Goal: Task Accomplishment & Management: Use online tool/utility

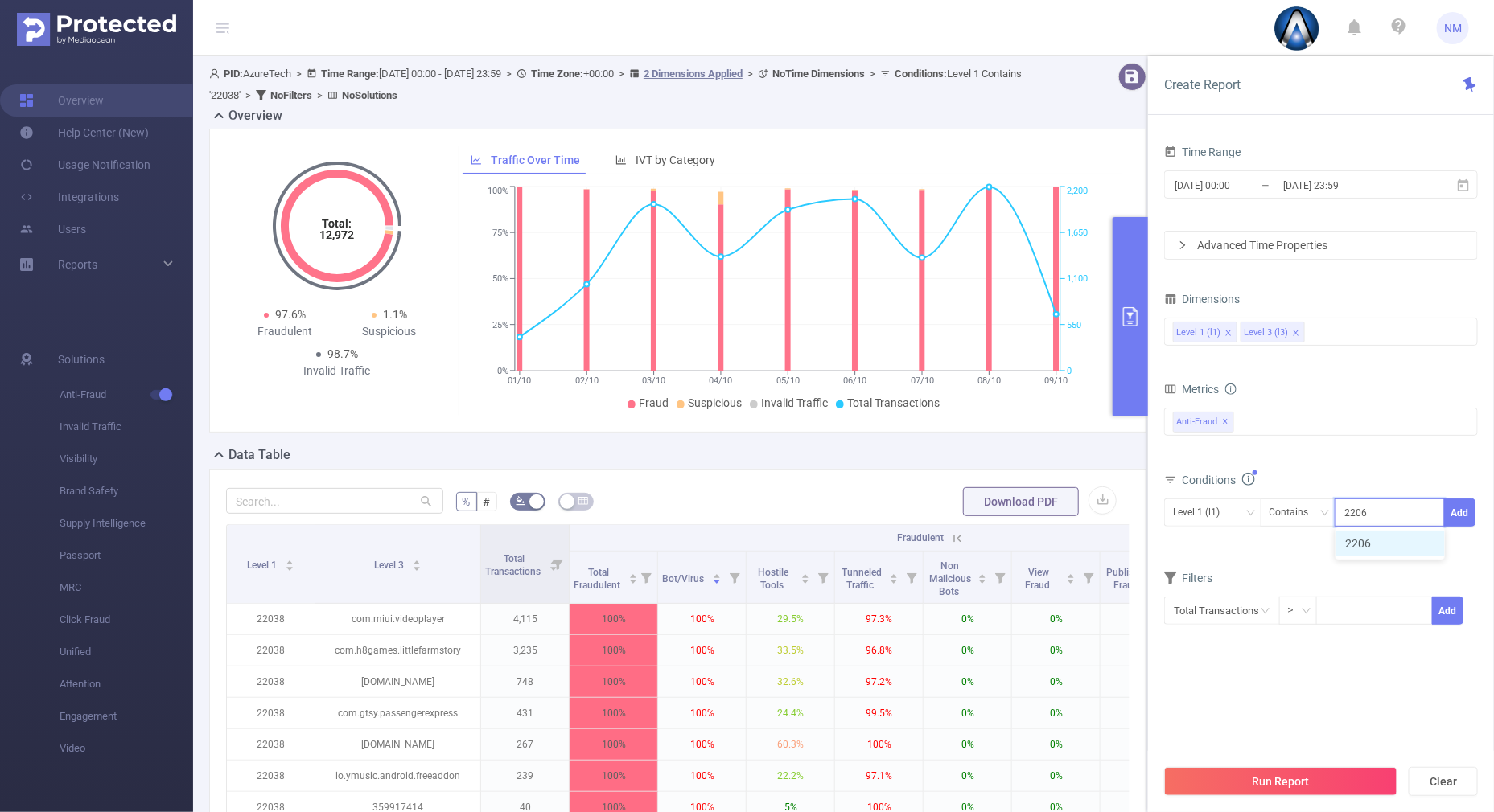
scroll to position [401, 0]
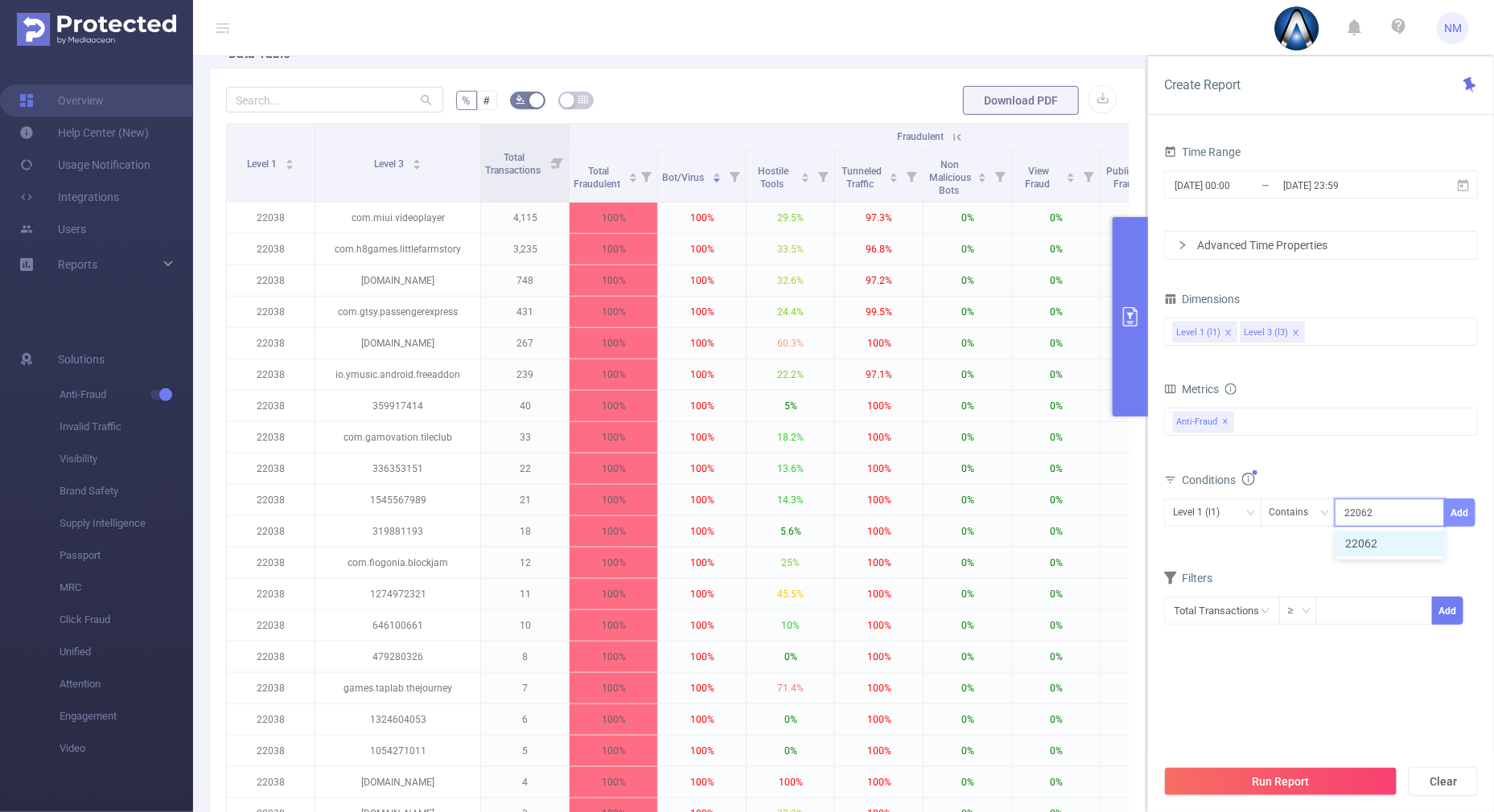
type input "22062"
click at [1467, 506] on button "Add" at bounding box center [1459, 513] width 31 height 28
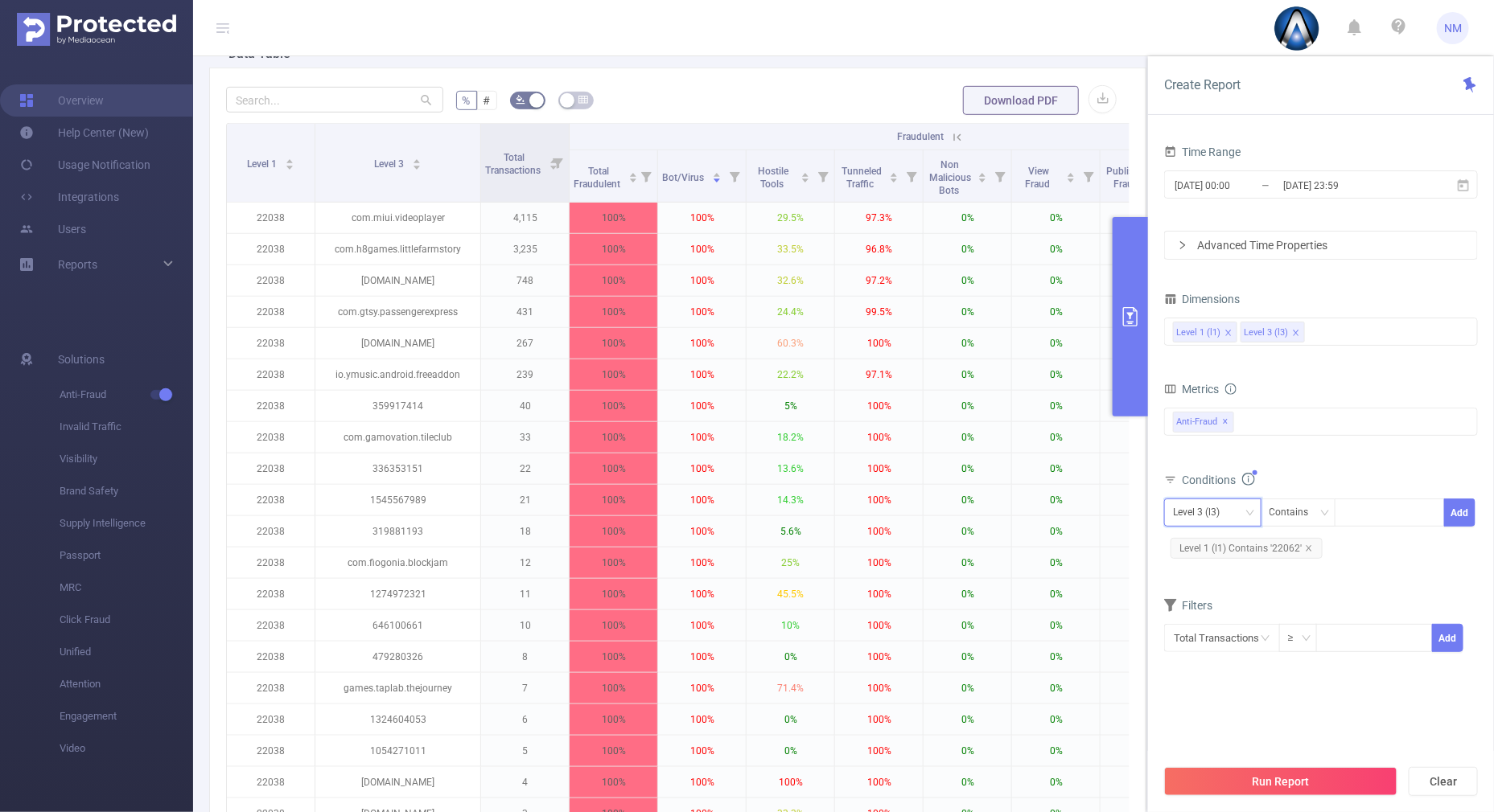
click at [1208, 504] on div "Level 3 (l3)" at bounding box center [1202, 513] width 58 height 27
click at [1194, 548] on li "Level 1 (l1)" at bounding box center [1212, 544] width 97 height 26
click at [1245, 778] on button "Run Report" at bounding box center [1280, 781] width 233 height 29
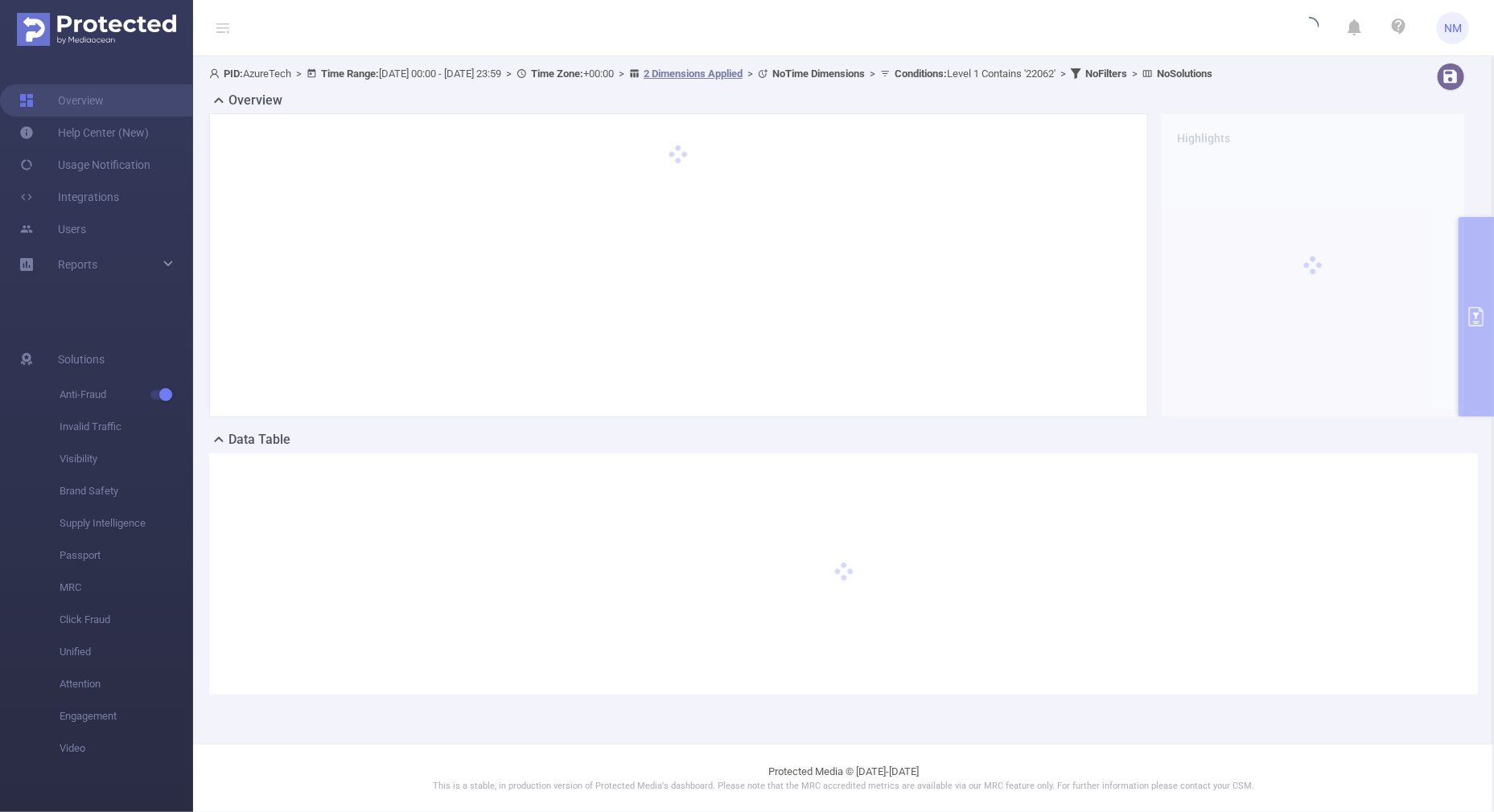
scroll to position [0, 0]
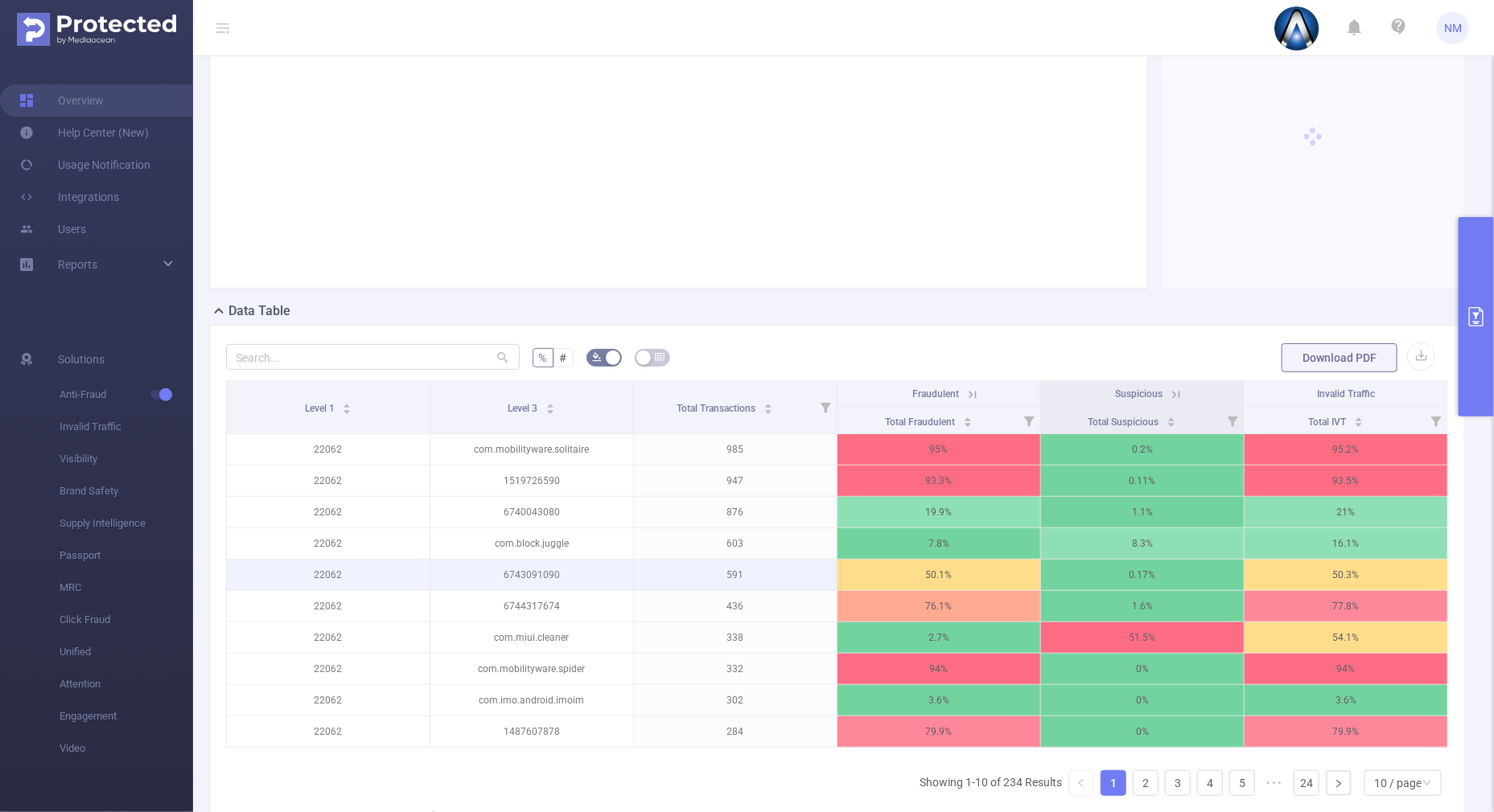
scroll to position [201, 0]
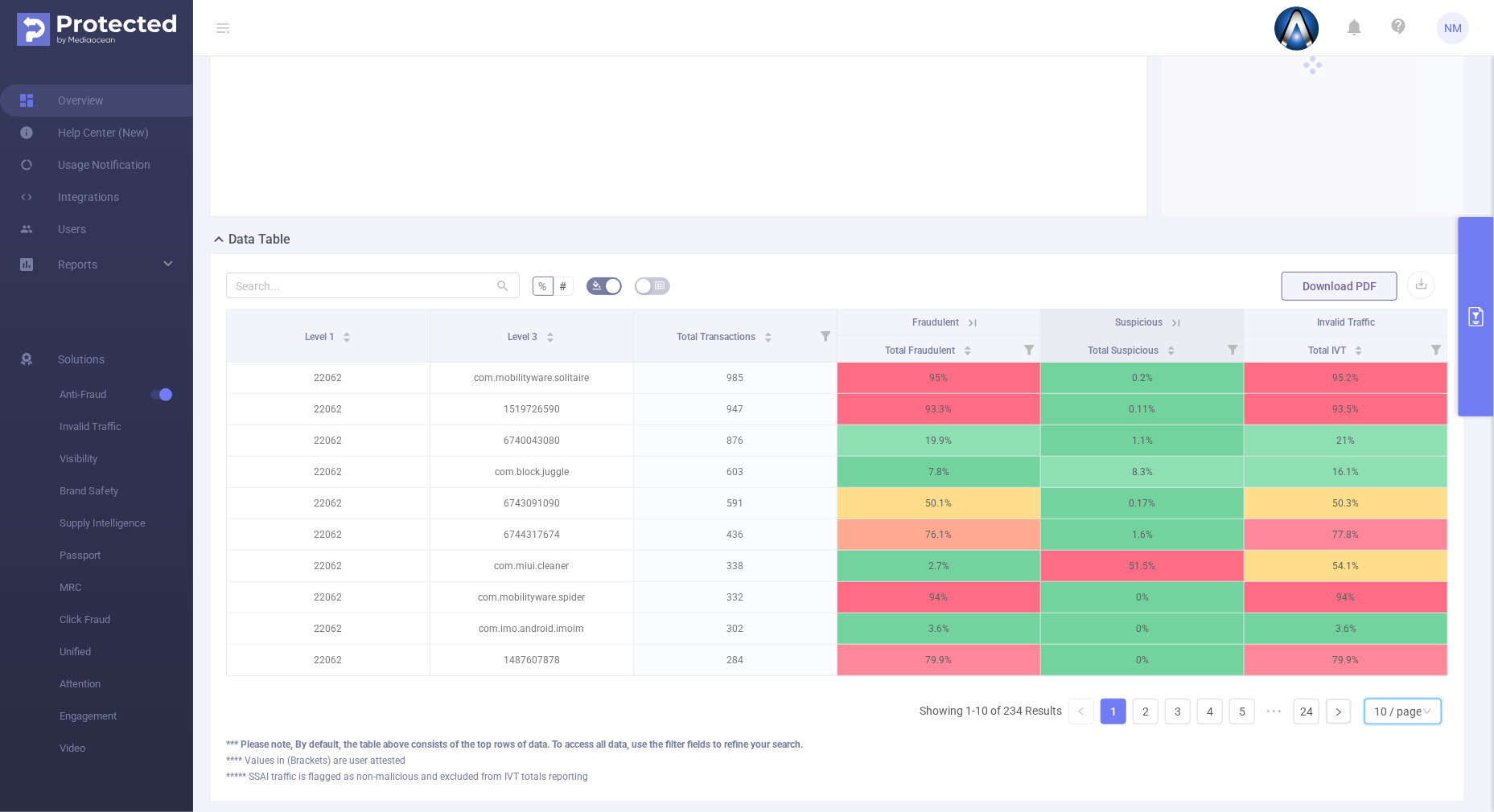
click at [1400, 720] on div "10 / page" at bounding box center [1398, 711] width 48 height 24
click at [1375, 633] on li "30 / page" at bounding box center [1389, 645] width 77 height 26
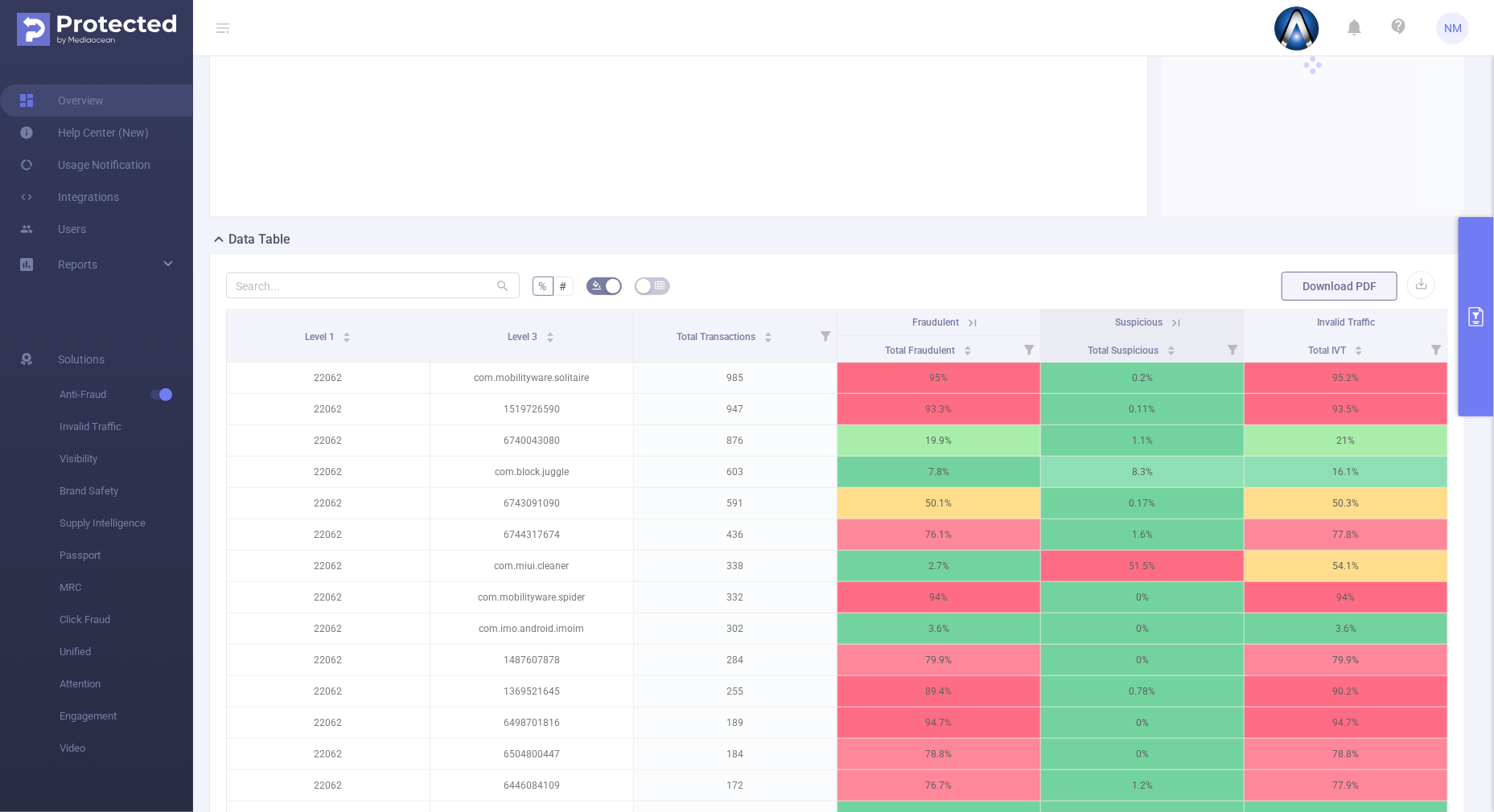
click at [969, 324] on icon at bounding box center [972, 323] width 7 height 7
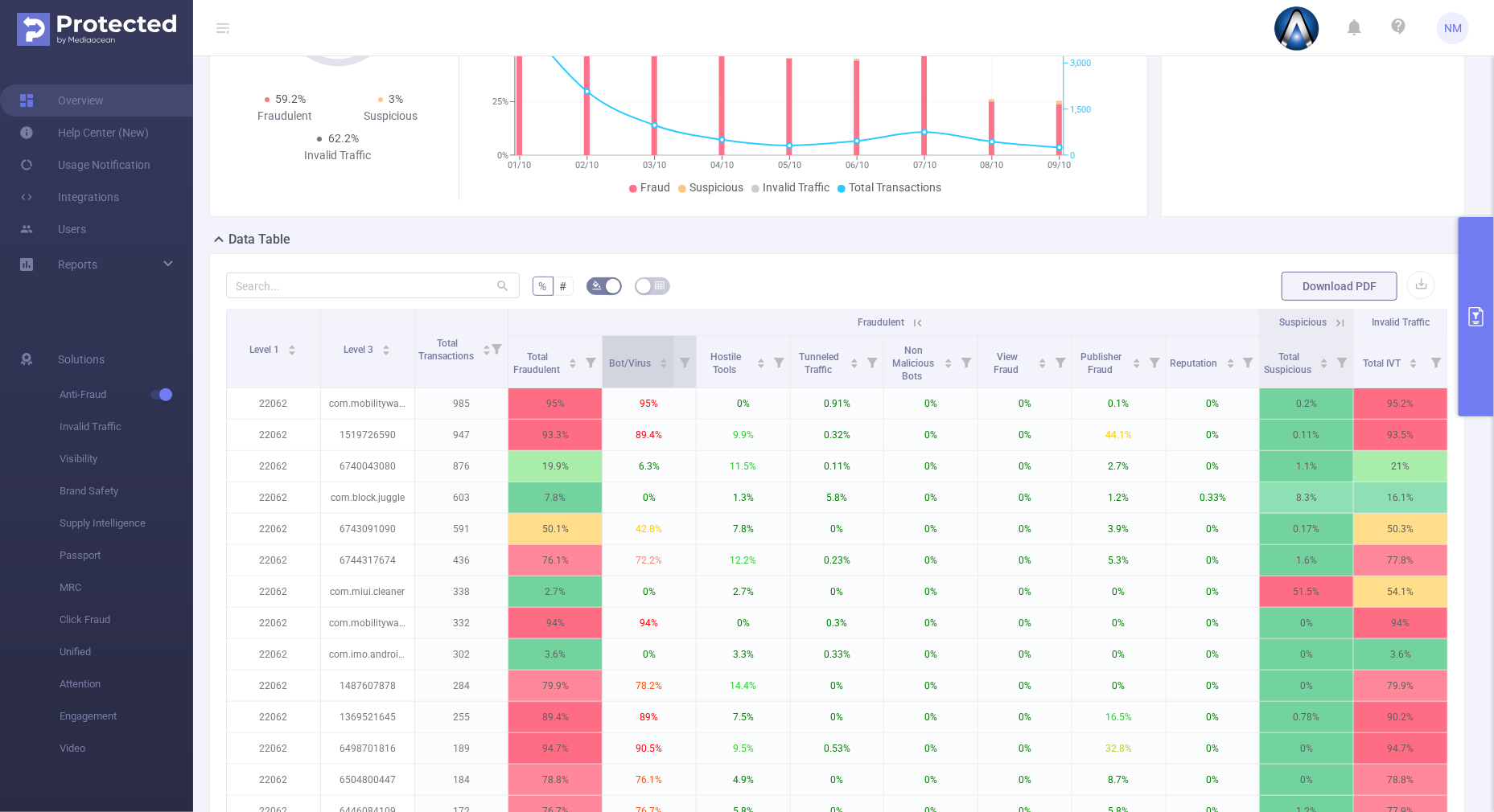
click at [664, 356] on div "Bot/Virus" at bounding box center [640, 362] width 59 height 16
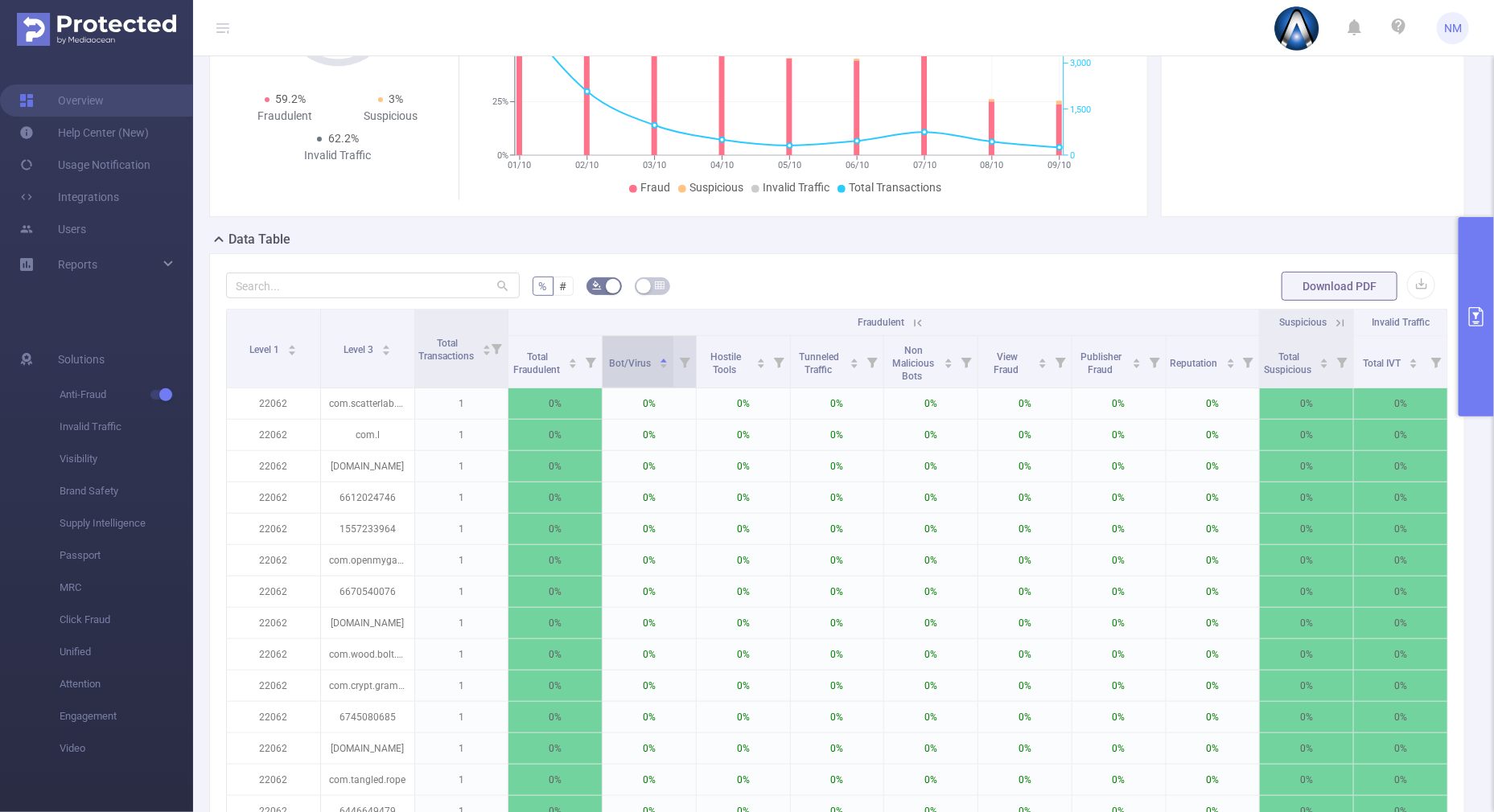
click at [659, 368] on icon "icon: caret-down" at bounding box center [664, 366] width 9 height 9
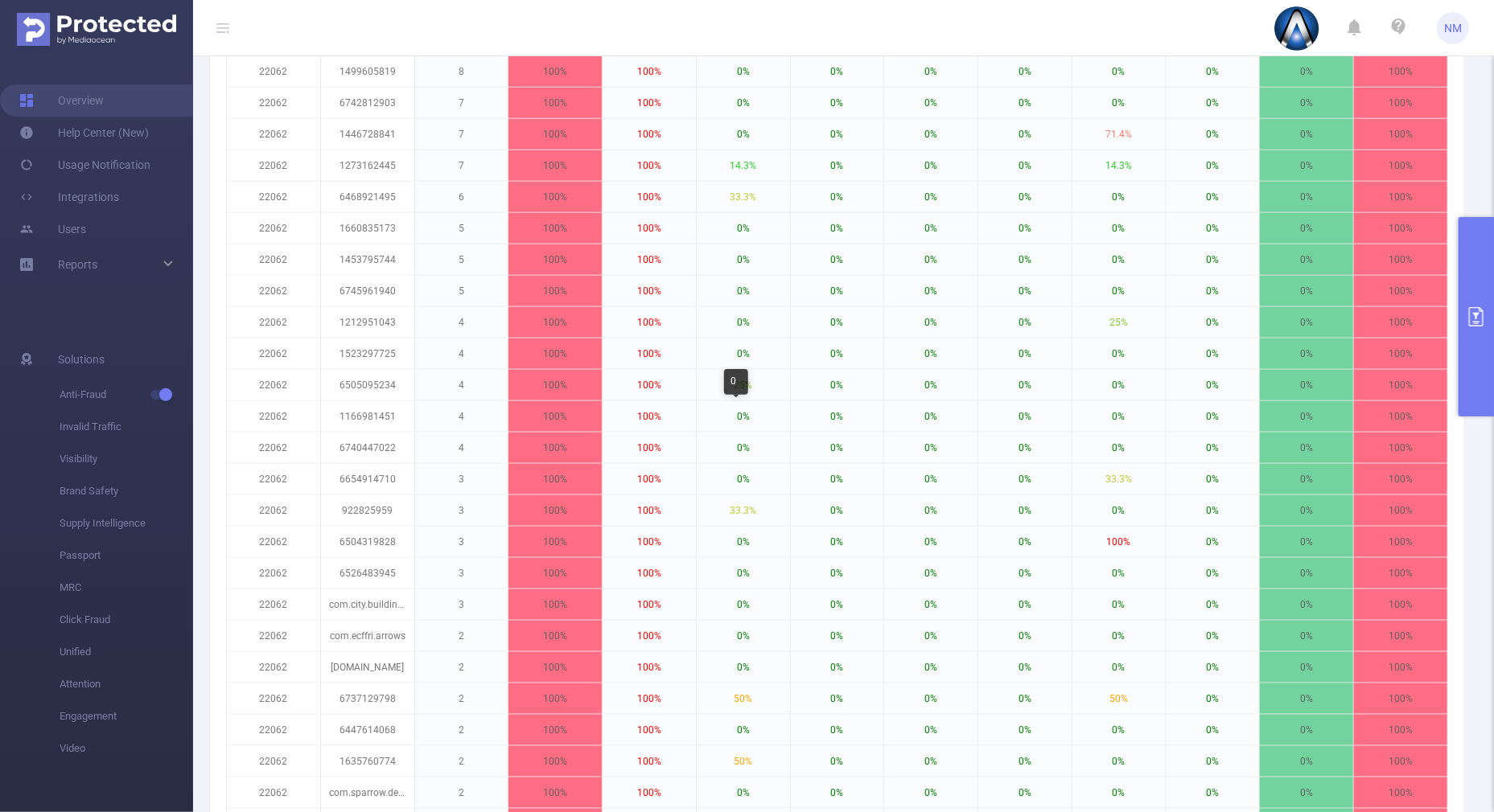
scroll to position [905, 0]
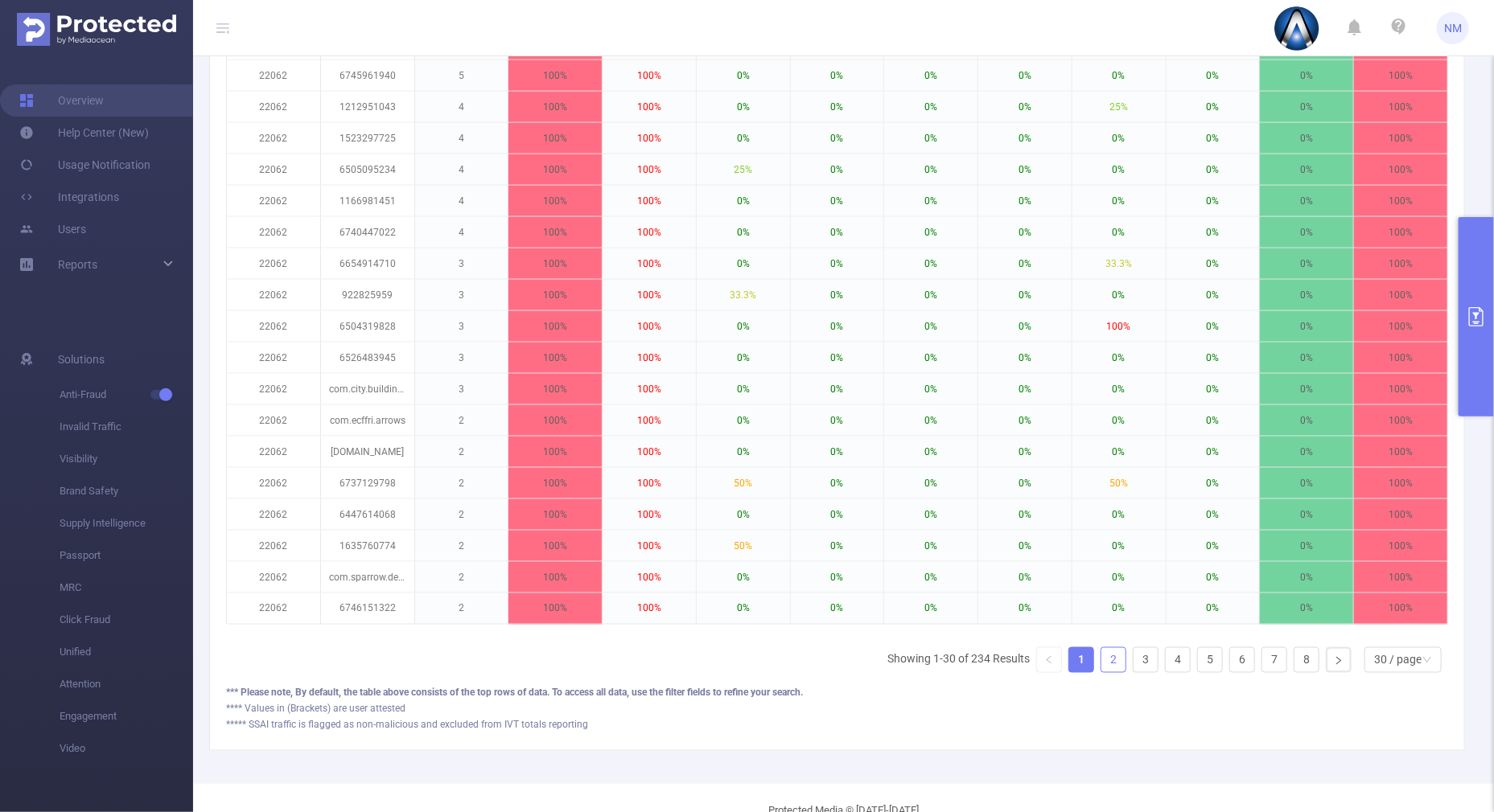
click at [1106, 672] on link "2" at bounding box center [1113, 660] width 24 height 24
click at [1133, 671] on link "3" at bounding box center [1145, 660] width 24 height 24
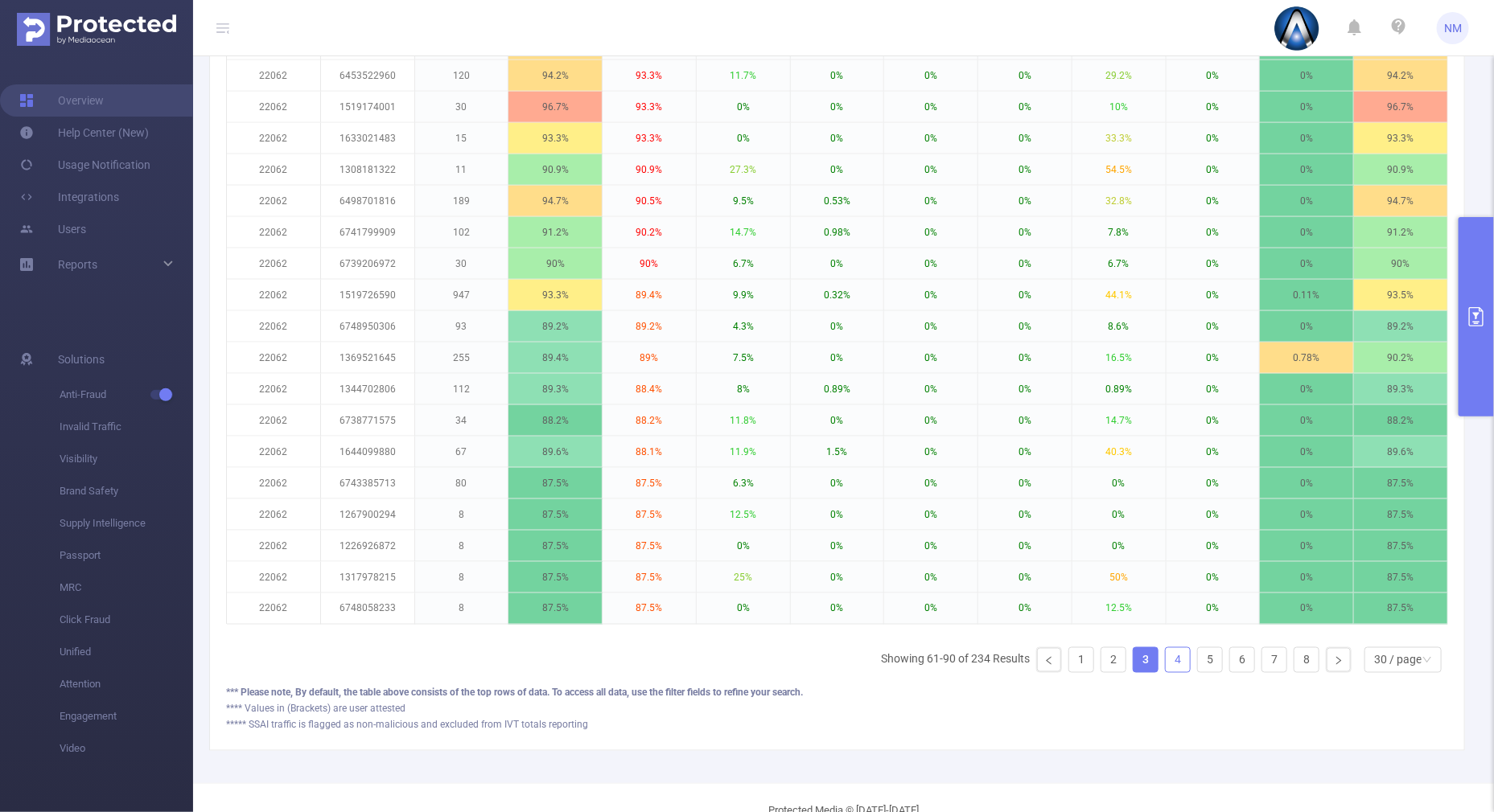
click at [1166, 672] on link "4" at bounding box center [1177, 660] width 24 height 24
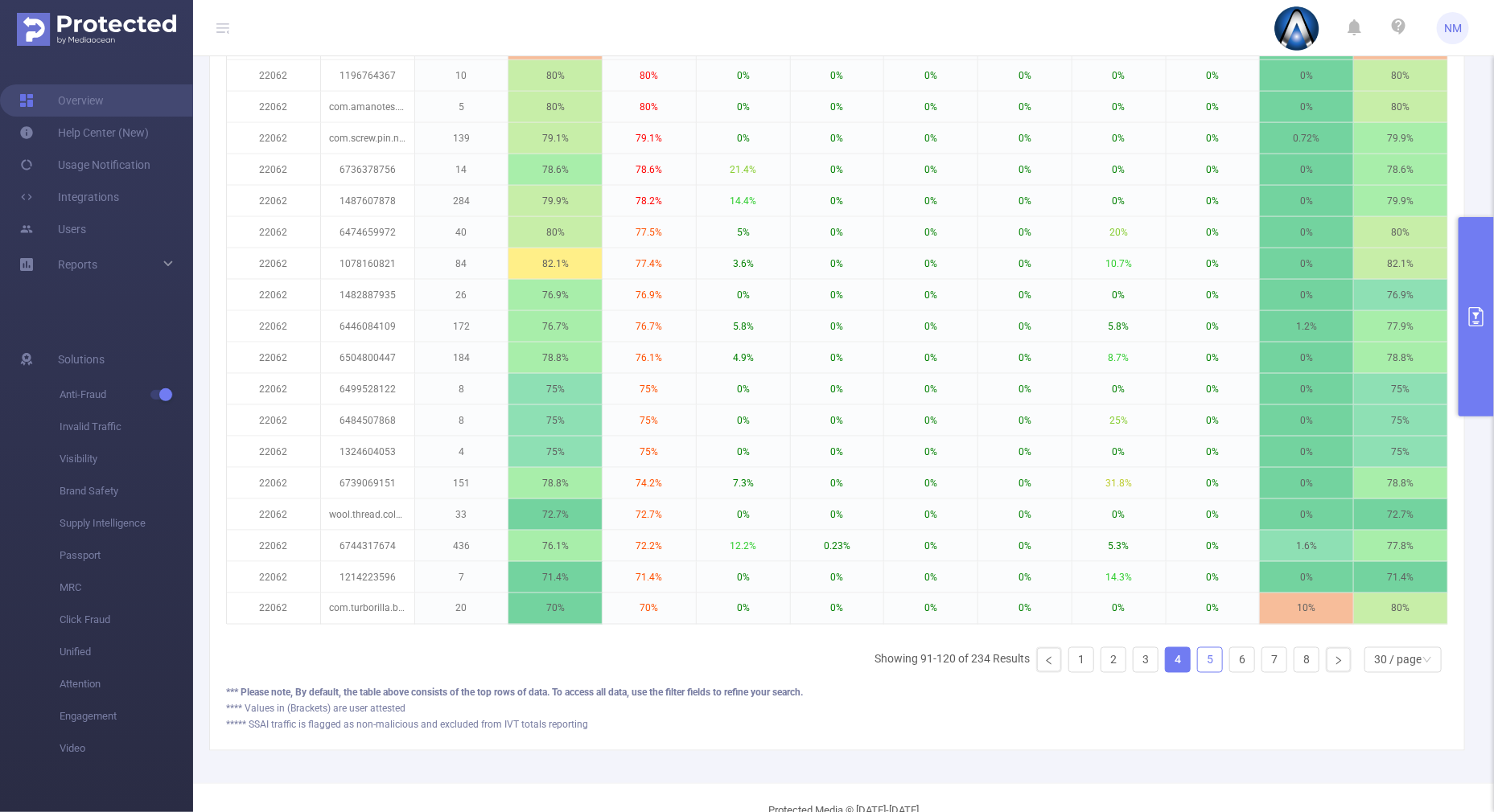
click at [1200, 671] on link "5" at bounding box center [1210, 660] width 24 height 24
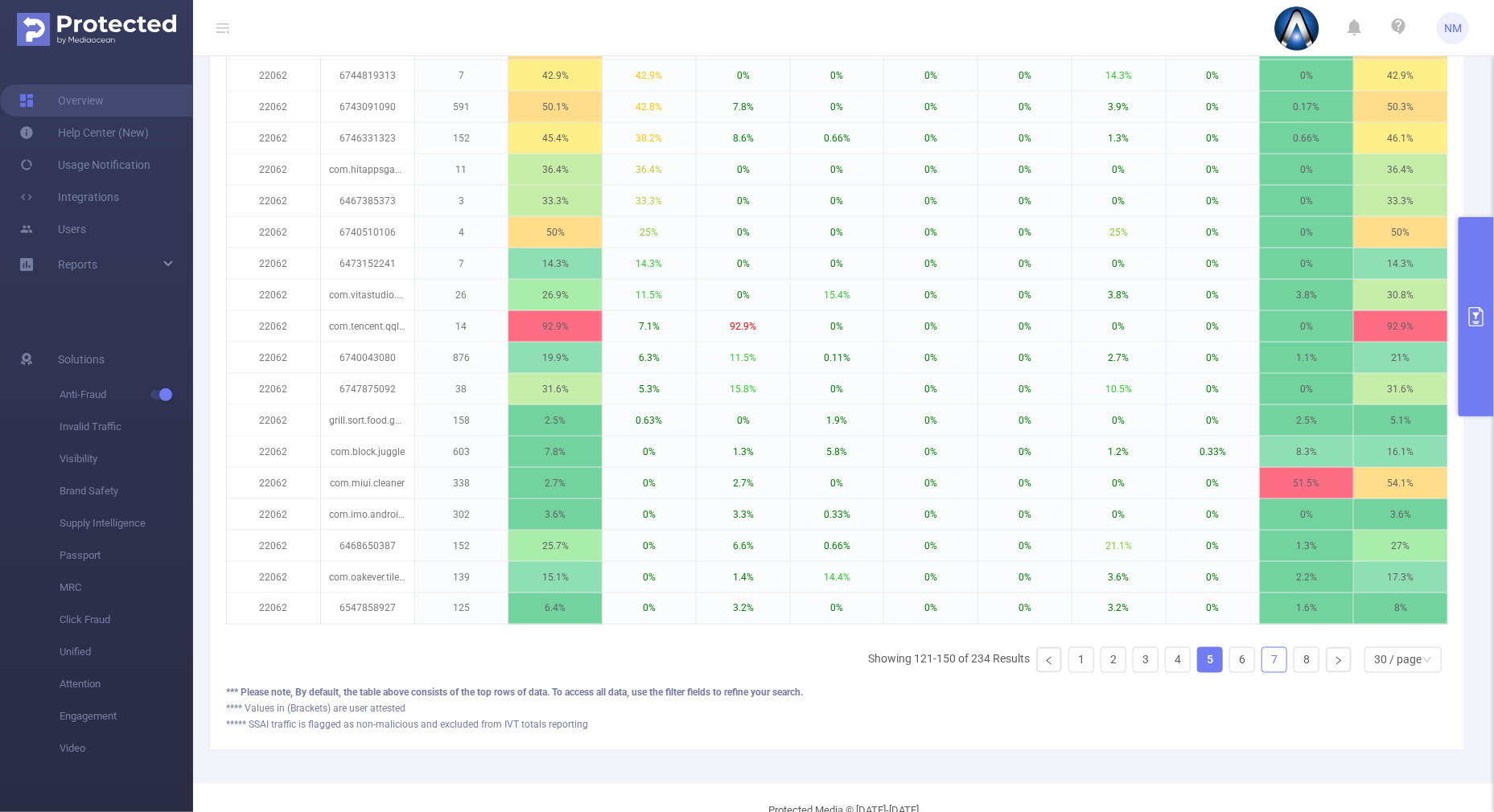
click at [1261, 672] on li "7" at bounding box center [1274, 660] width 26 height 26
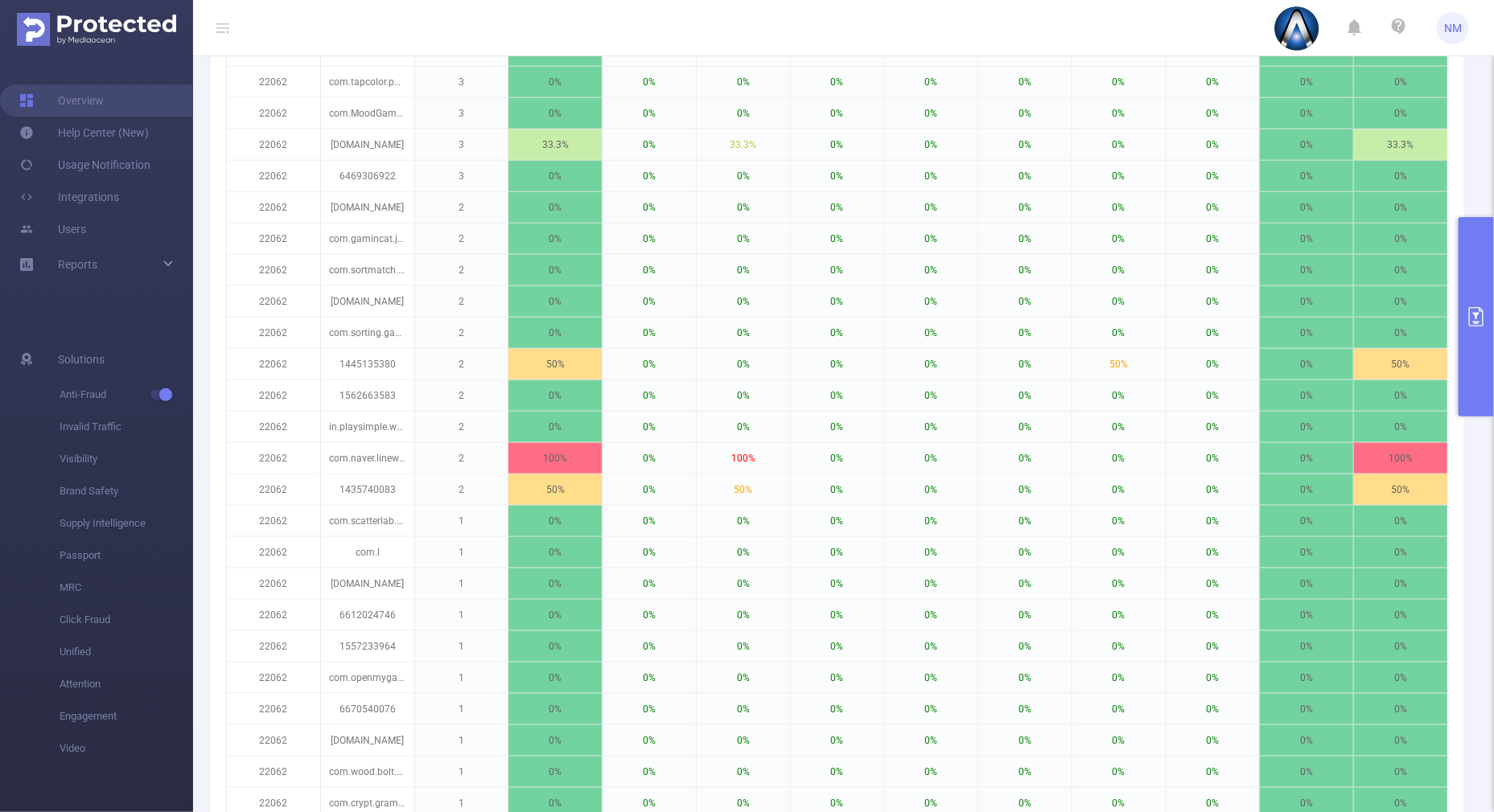
scroll to position [603, 0]
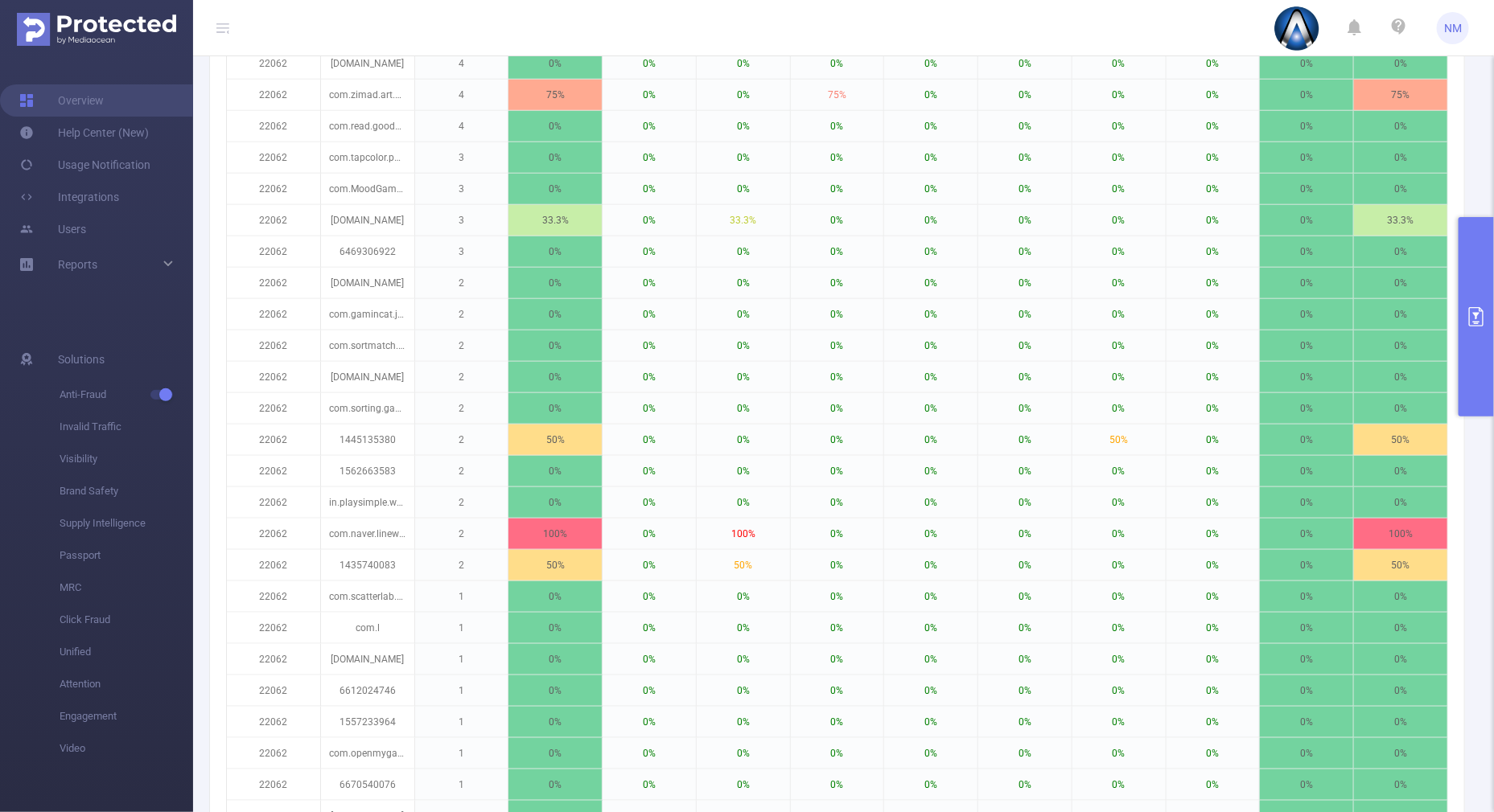
click at [1477, 395] on button "primary" at bounding box center [1476, 317] width 35 height 200
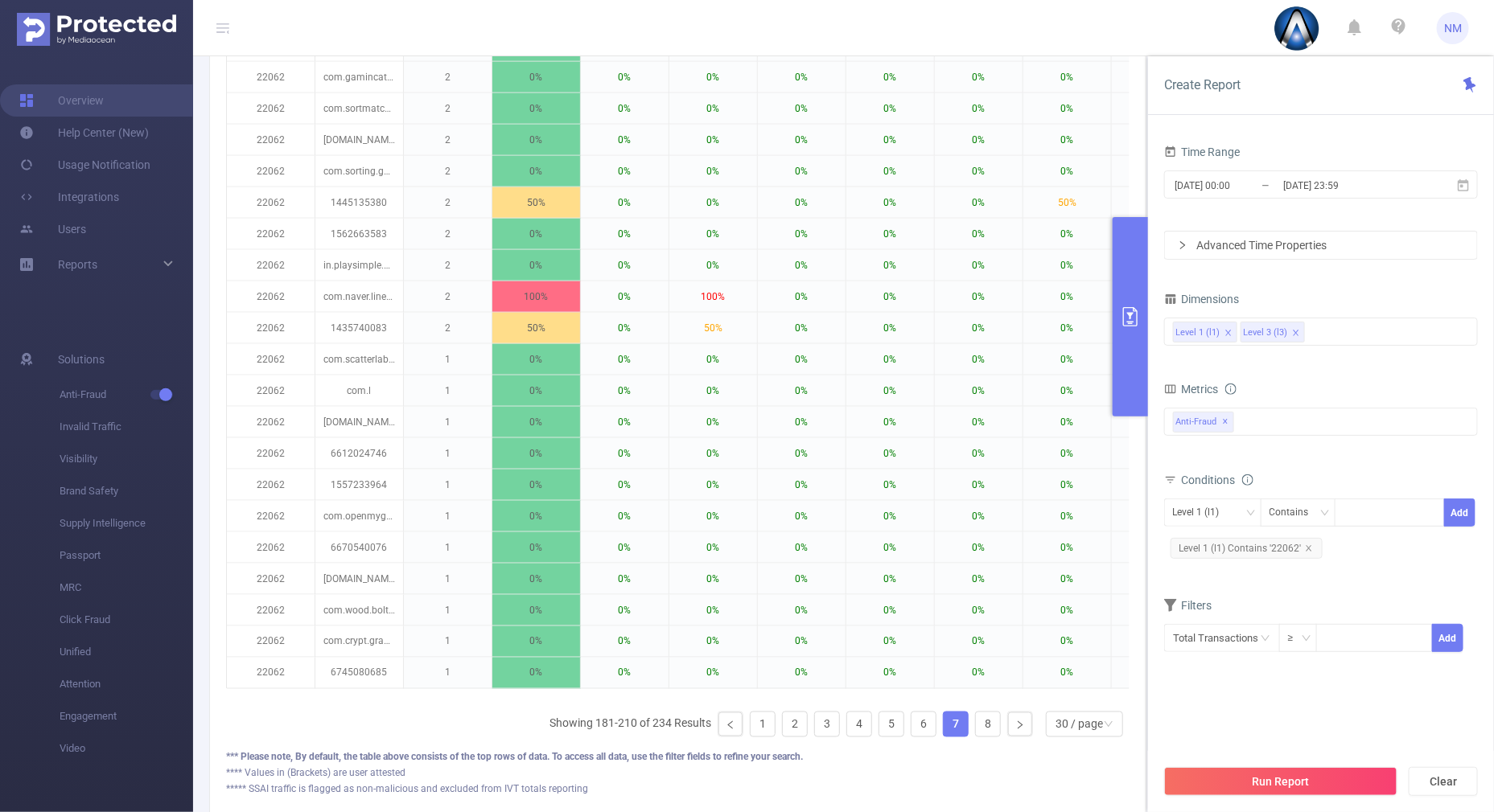
scroll to position [905, 0]
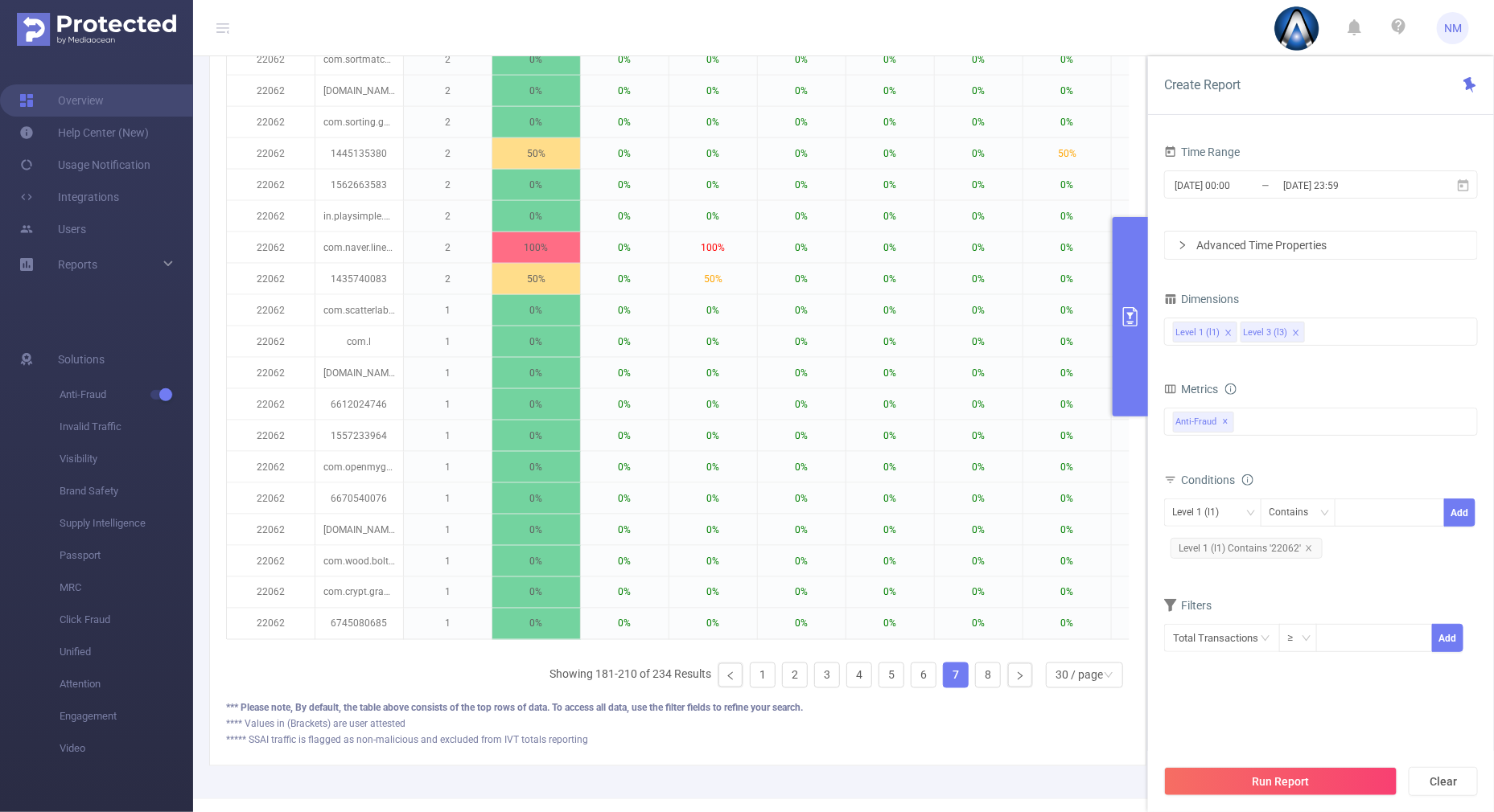
click at [1118, 367] on button "primary" at bounding box center [1130, 317] width 35 height 200
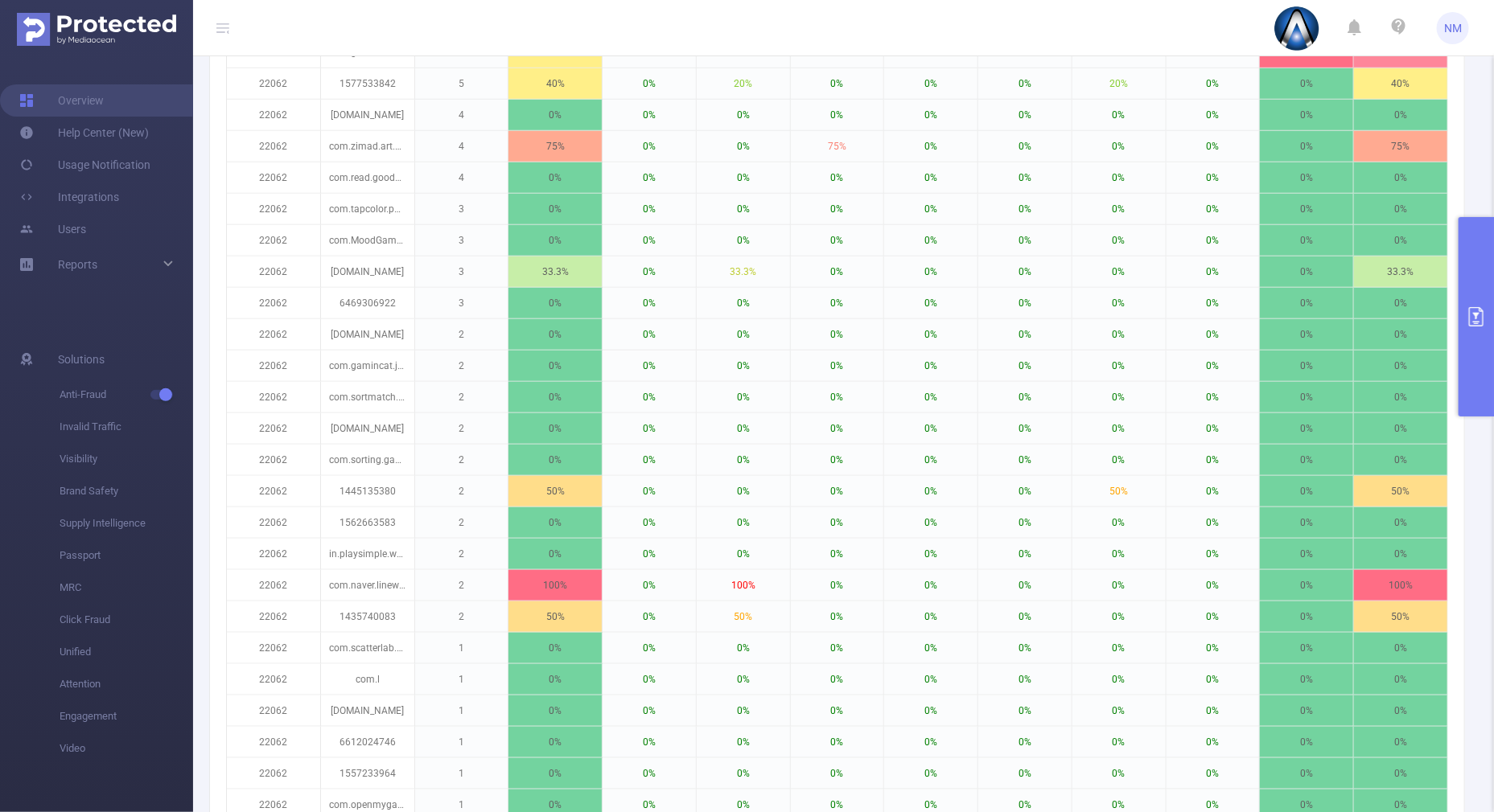
scroll to position [0, 0]
